Goal: Book appointment/travel/reservation

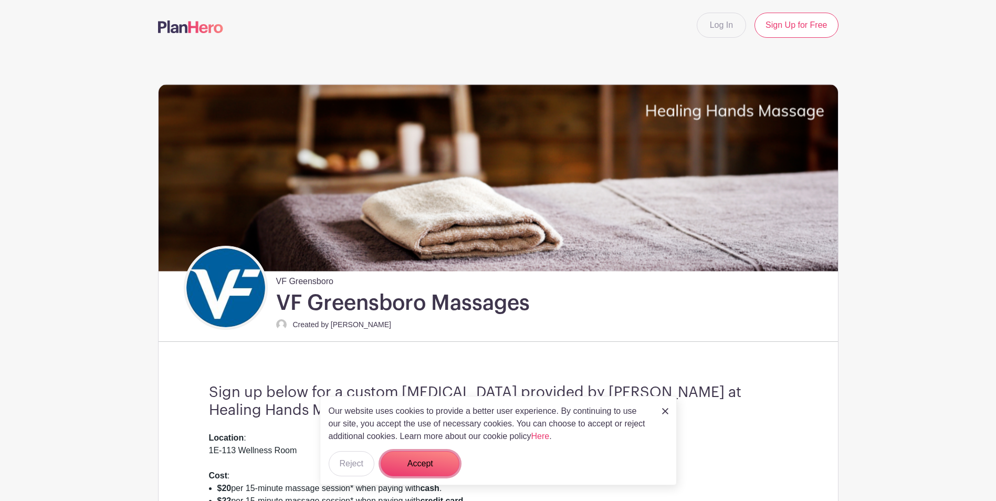
click at [412, 467] on button "Accept" at bounding box center [420, 463] width 79 height 25
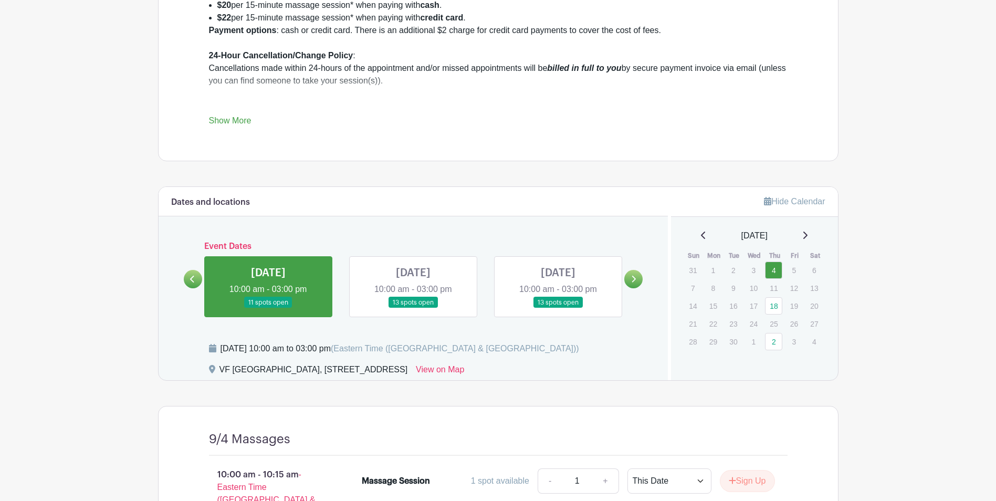
scroll to position [525, 0]
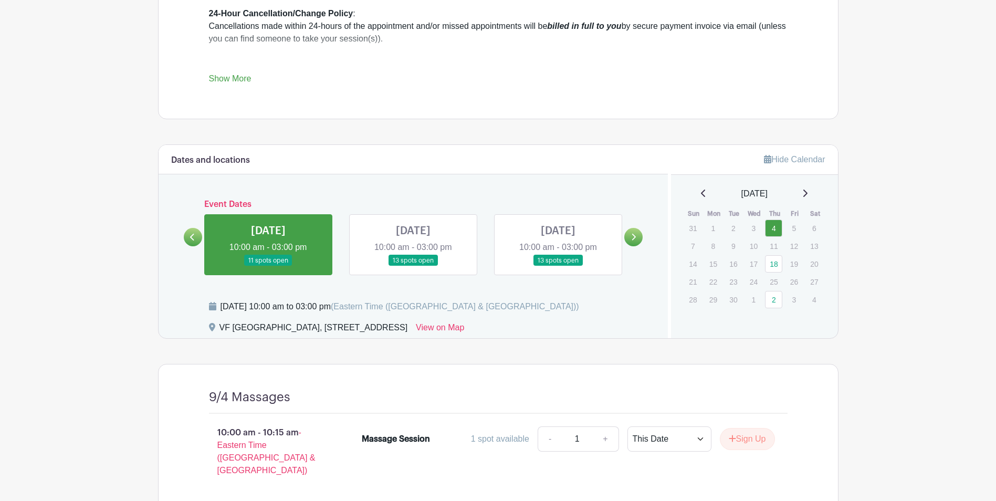
click at [268, 266] on link at bounding box center [268, 266] width 0 height 0
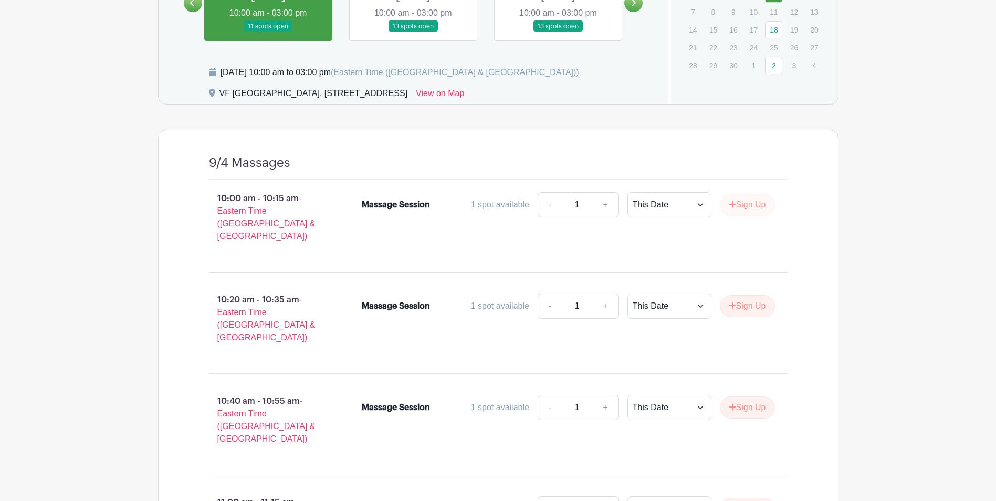
scroll to position [451, 0]
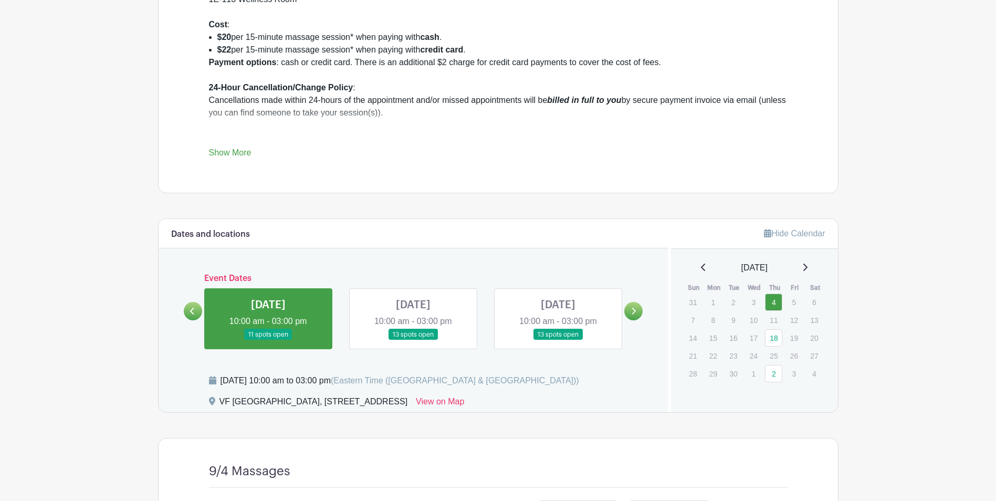
click at [413, 340] on link at bounding box center [413, 340] width 0 height 0
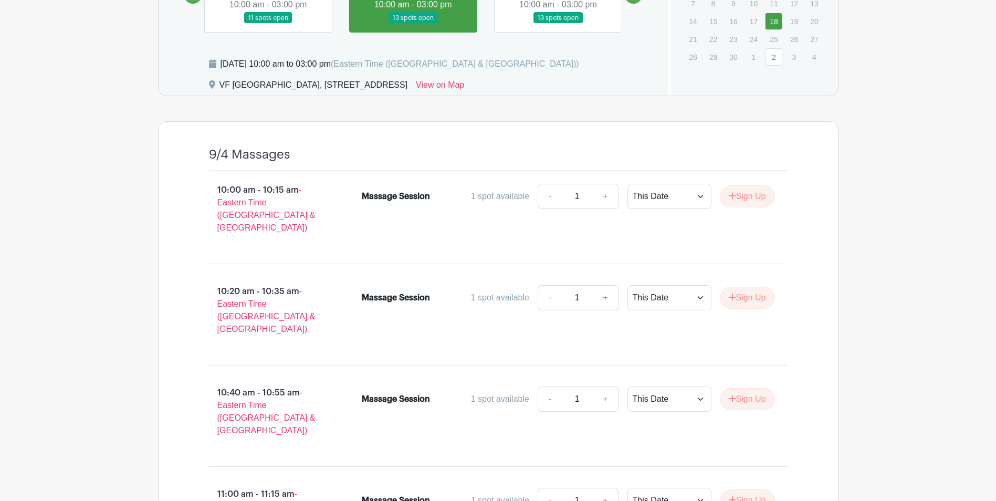
scroll to position [657, 0]
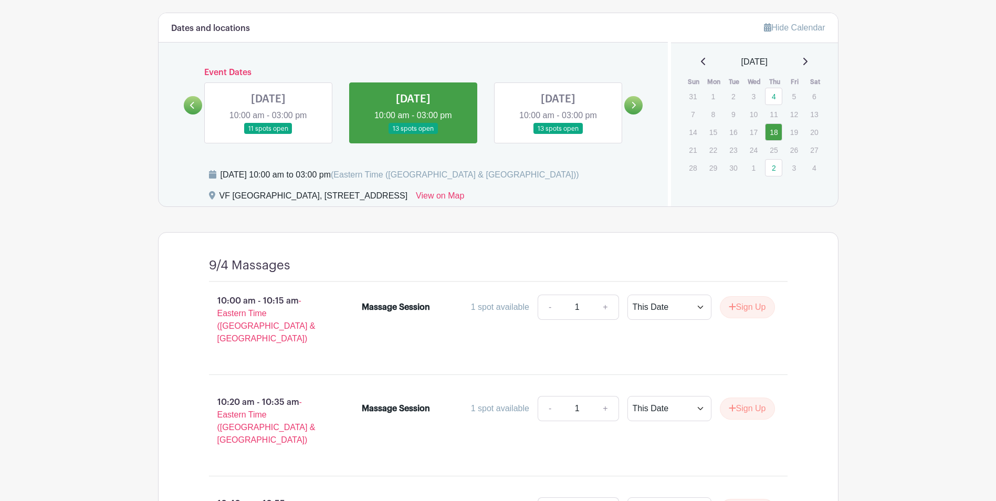
click at [558, 134] on link at bounding box center [558, 134] width 0 height 0
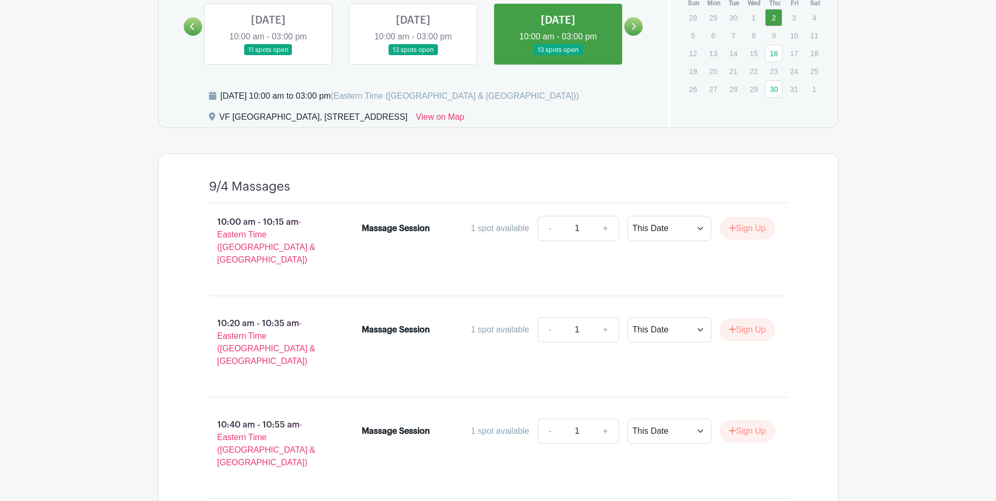
scroll to position [500, 0]
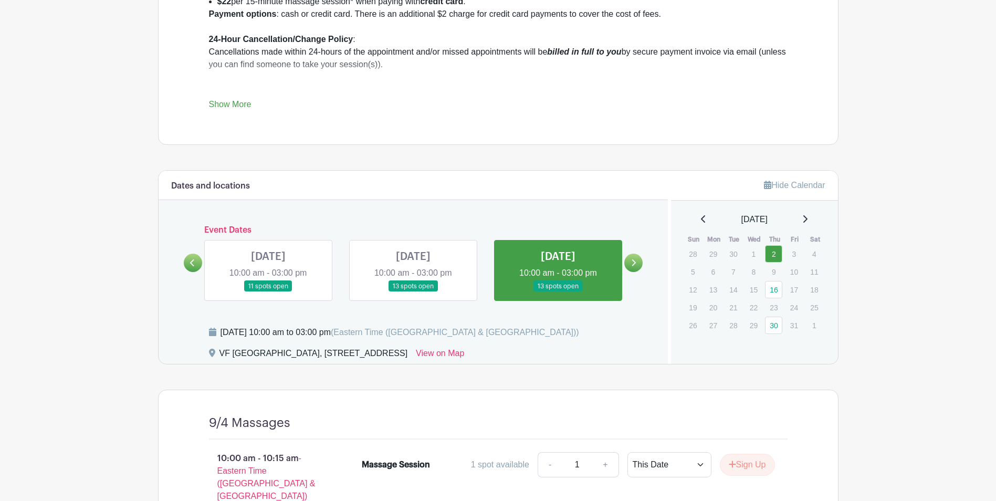
click at [638, 265] on link at bounding box center [634, 263] width 18 height 18
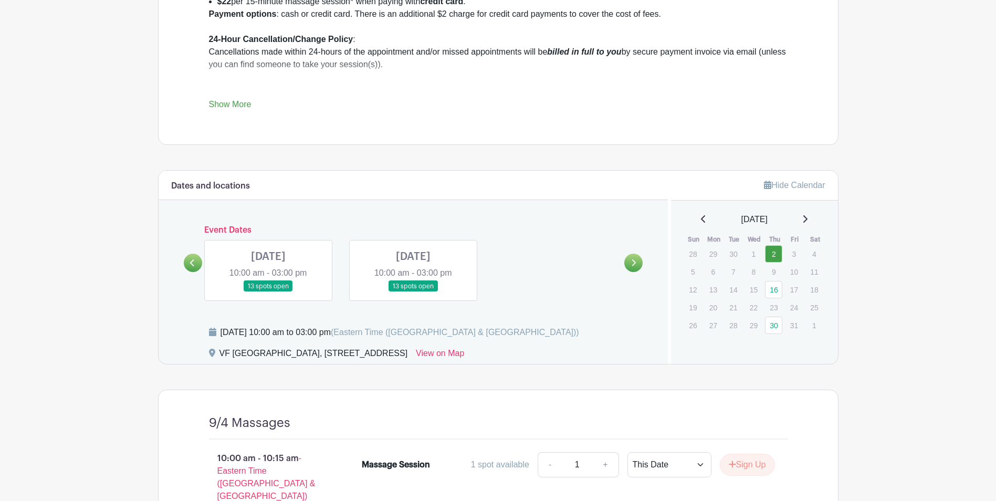
click at [268, 292] on link at bounding box center [268, 292] width 0 height 0
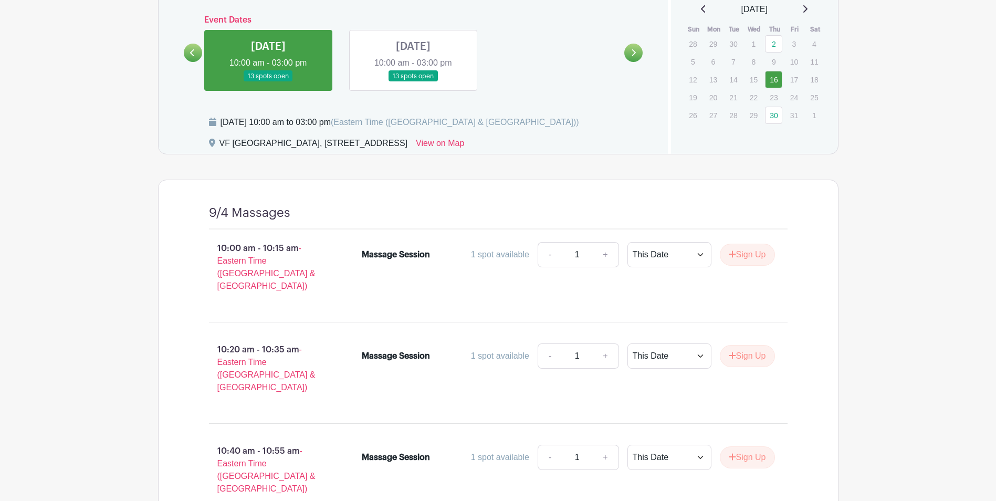
scroll to position [447, 0]
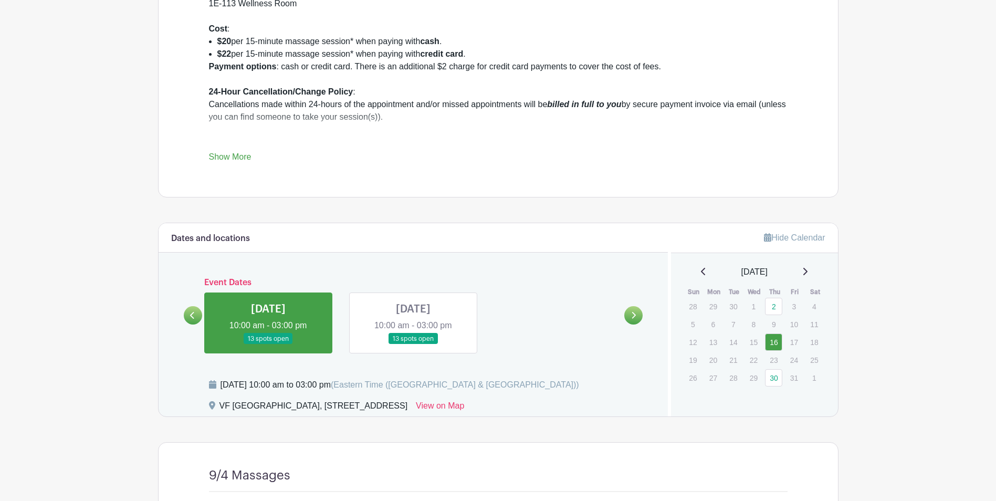
click at [413, 345] on link at bounding box center [413, 345] width 0 height 0
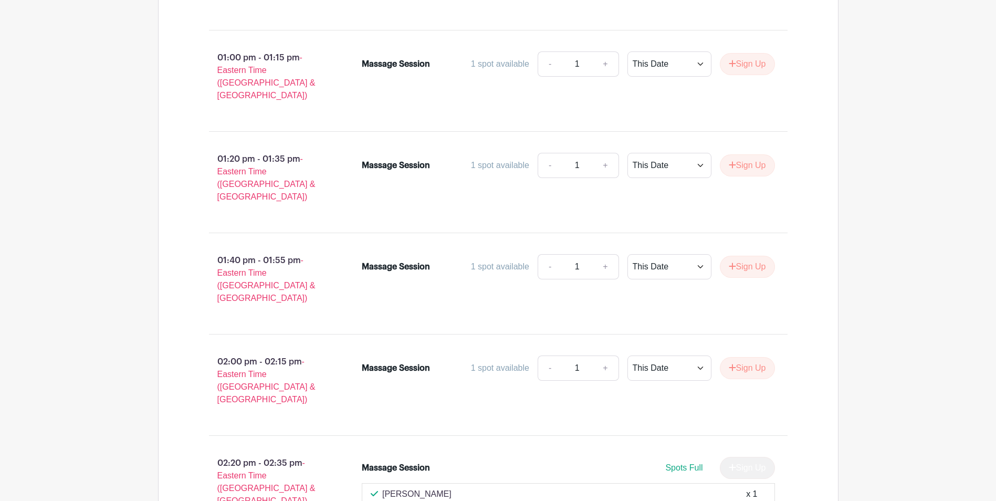
scroll to position [1865, 0]
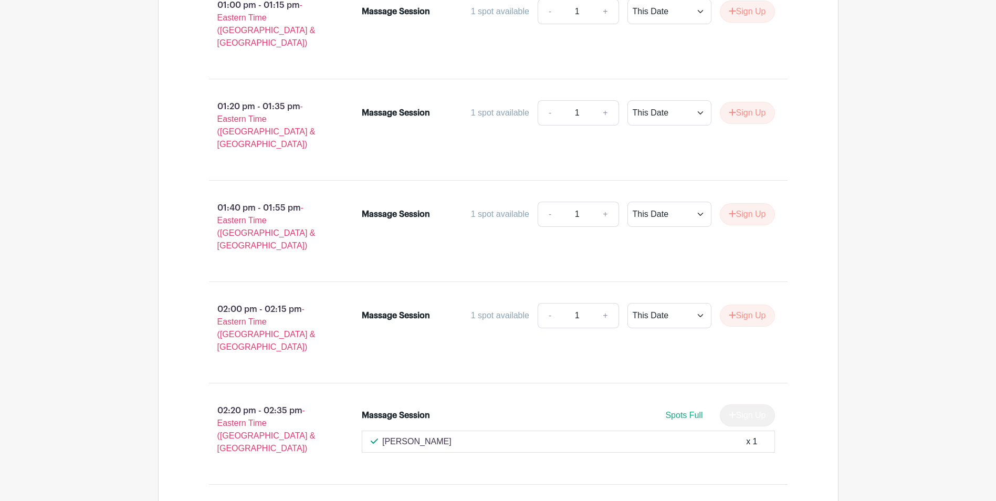
drag, startPoint x: 445, startPoint y: 277, endPoint x: 383, endPoint y: 283, distance: 61.8
click at [383, 435] on div "[PERSON_NAME] x 1" at bounding box center [569, 441] width 396 height 13
copy p "[PERSON_NAME]"
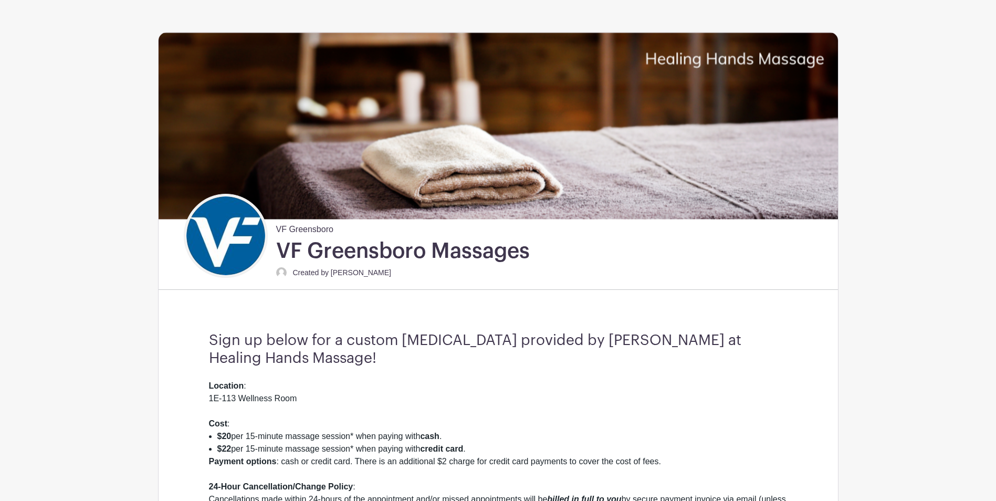
scroll to position [0, 0]
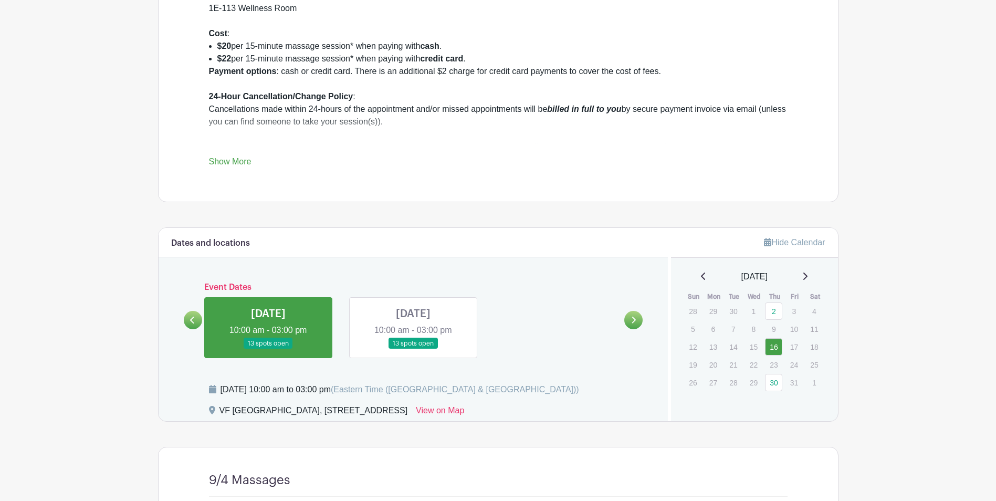
scroll to position [447, 0]
